Goal: Use online tool/utility: Use online tool/utility

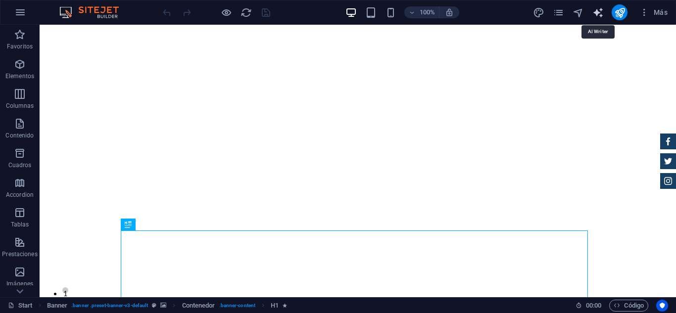
click at [597, 11] on icon "text_generator" at bounding box center [598, 12] width 11 height 11
select select "English"
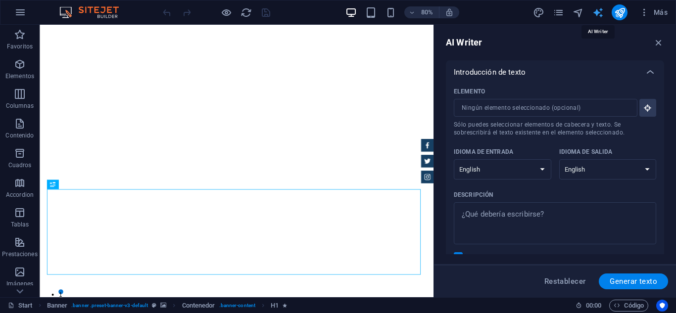
click at [597, 11] on icon "text_generator" at bounding box center [598, 12] width 11 height 11
click at [662, 41] on icon "button" at bounding box center [659, 42] width 11 height 11
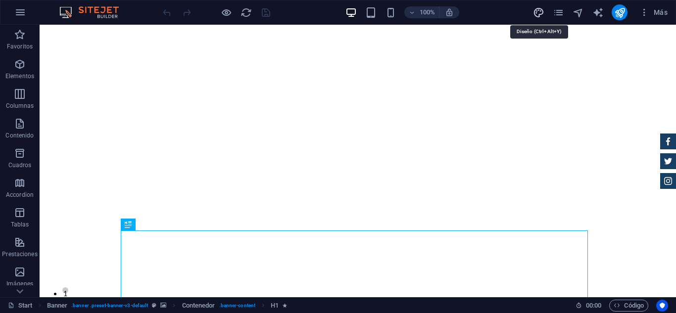
click at [540, 14] on icon "design" at bounding box center [538, 12] width 11 height 11
select select "px"
select select "400"
select select "px"
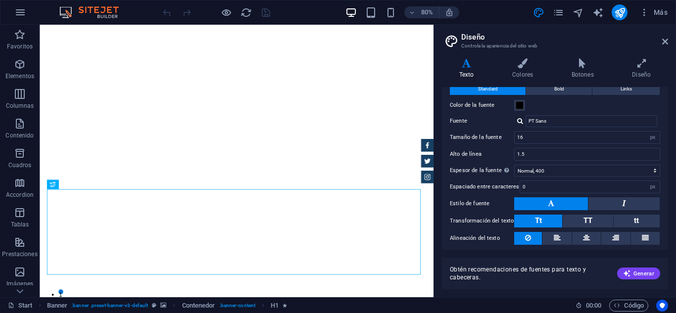
scroll to position [63, 0]
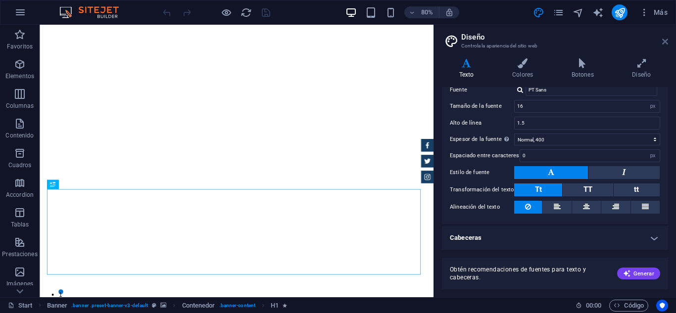
click at [665, 38] on icon at bounding box center [665, 42] width 6 height 8
